Goal: Task Accomplishment & Management: Use online tool/utility

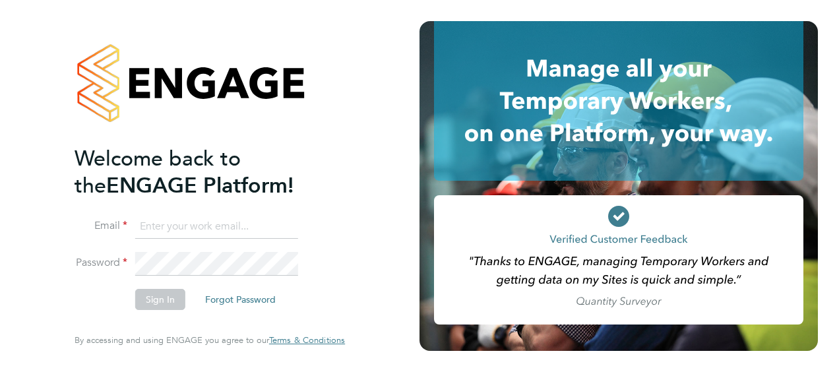
type input "[EMAIL_ADDRESS][DOMAIN_NAME]"
click at [175, 299] on button "Sign In" at bounding box center [160, 299] width 50 height 21
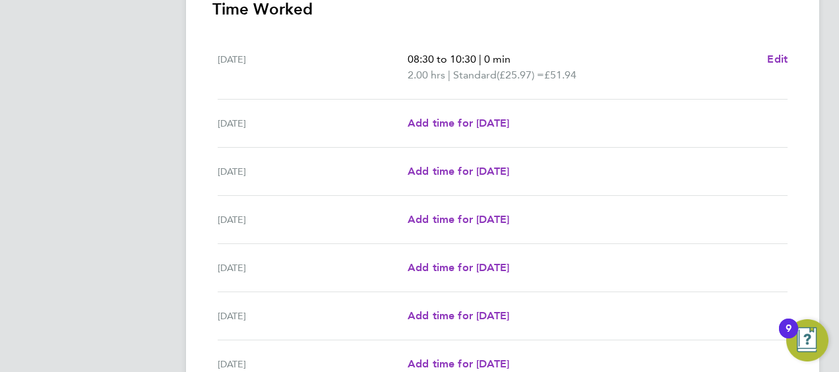
scroll to position [462, 0]
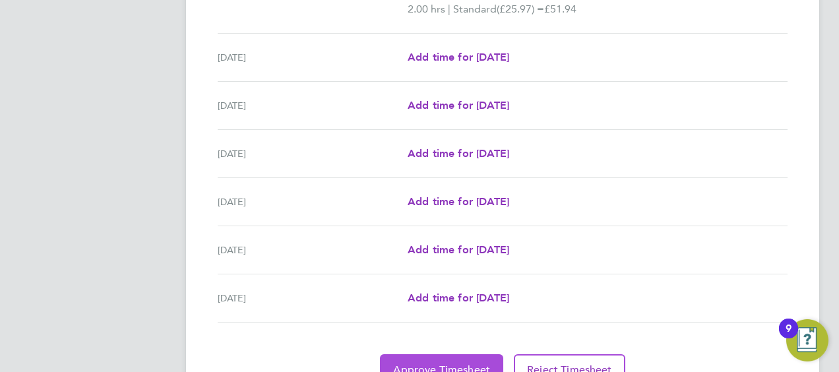
click at [469, 357] on button "Approve Timesheet" at bounding box center [441, 370] width 123 height 32
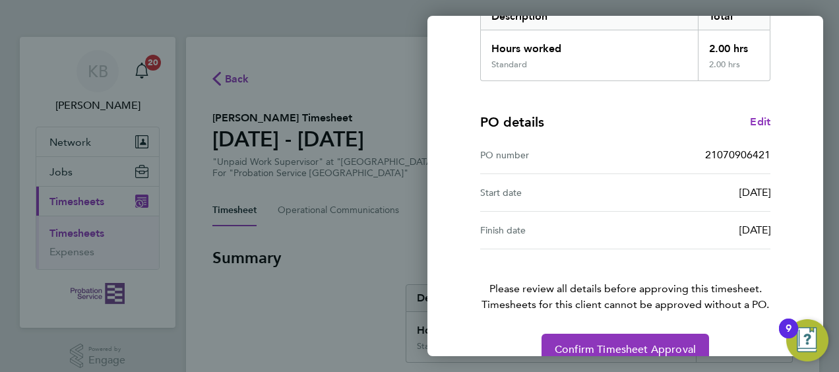
scroll to position [258, 0]
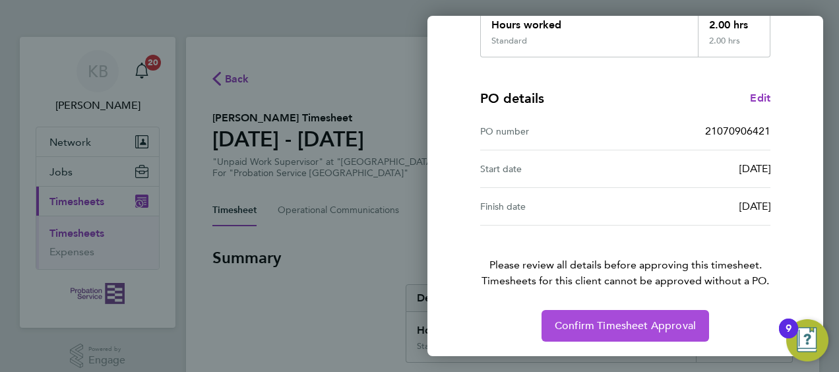
click at [595, 316] on button "Confirm Timesheet Approval" at bounding box center [624, 326] width 167 height 32
